Goal: Check status: Check status

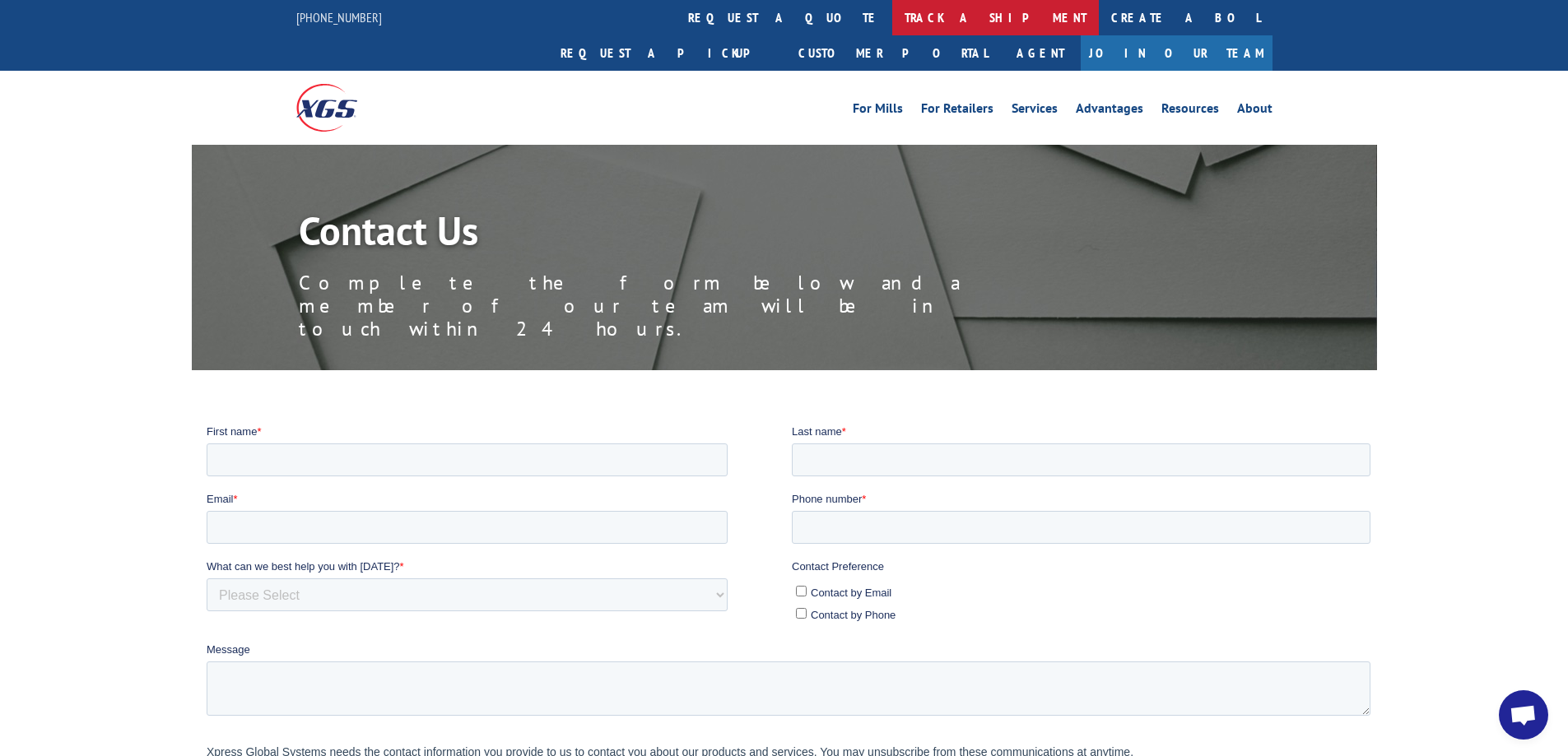
click at [892, 26] on link "track a shipment" at bounding box center [995, 18] width 206 height 35
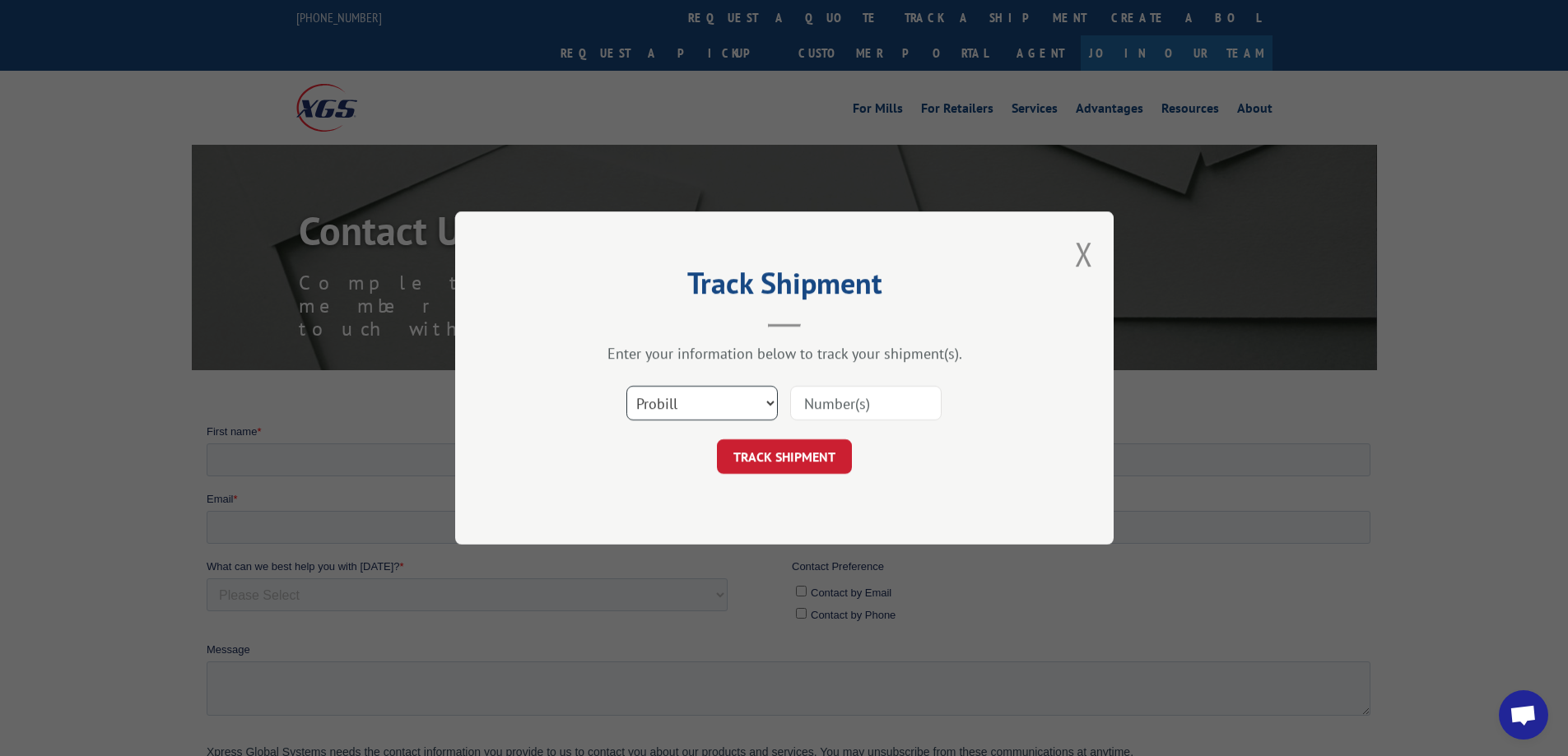
click at [706, 408] on select "Select category... Probill BOL PO" at bounding box center [702, 402] width 152 height 34
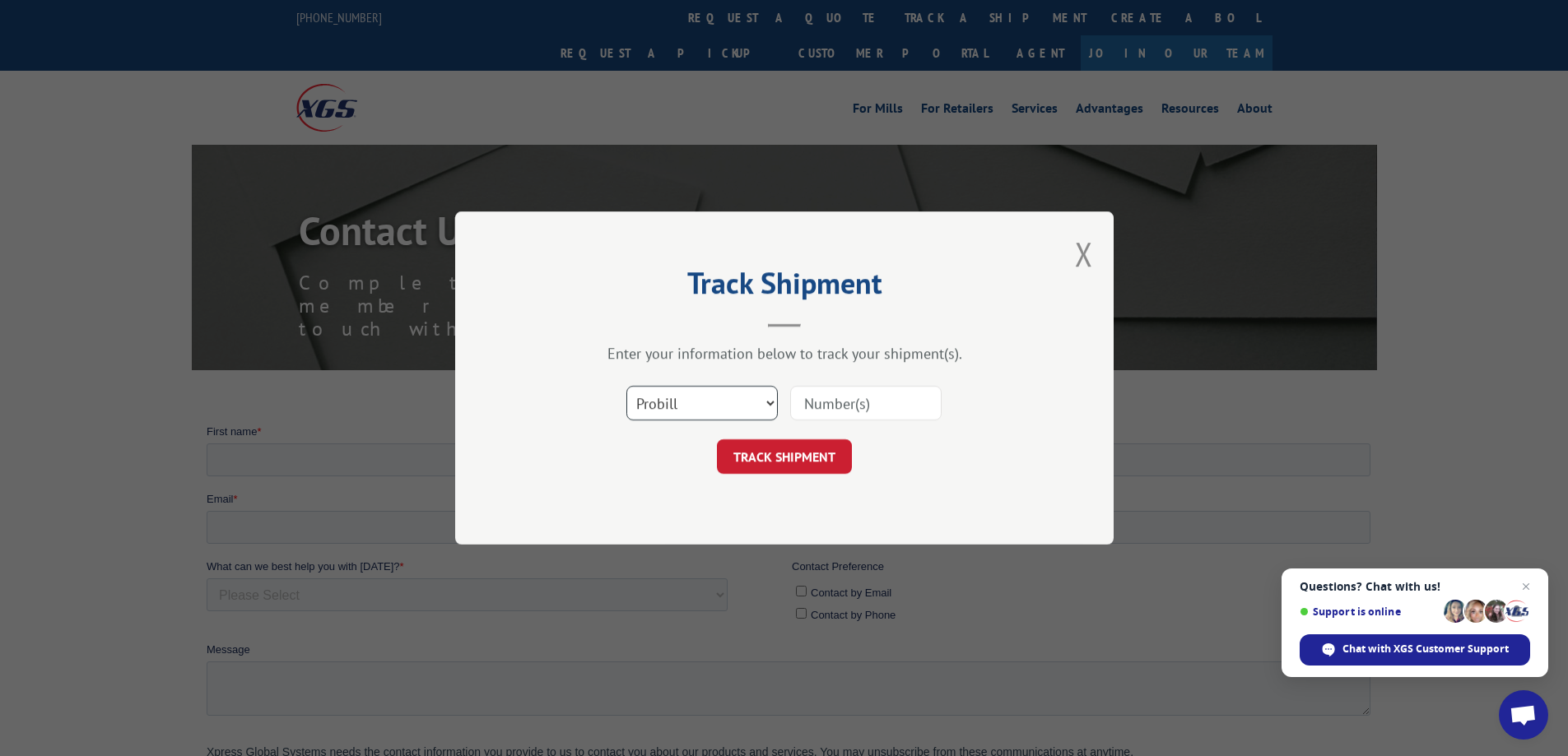
select select "po"
click at [626, 385] on select "Select category... Probill BOL PO" at bounding box center [702, 402] width 152 height 34
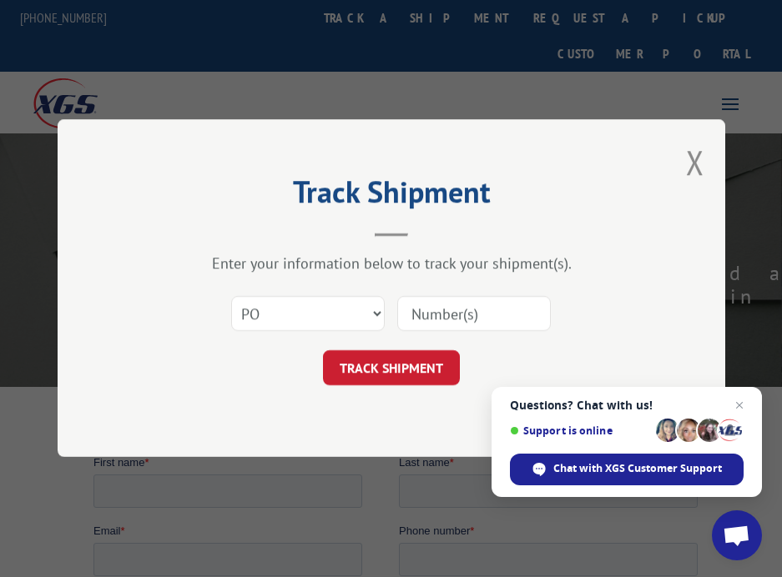
click at [445, 315] on input at bounding box center [474, 314] width 154 height 35
paste input "12699443"
type input "12699443"
click at [396, 366] on button "TRACK SHIPMENT" at bounding box center [391, 368] width 137 height 35
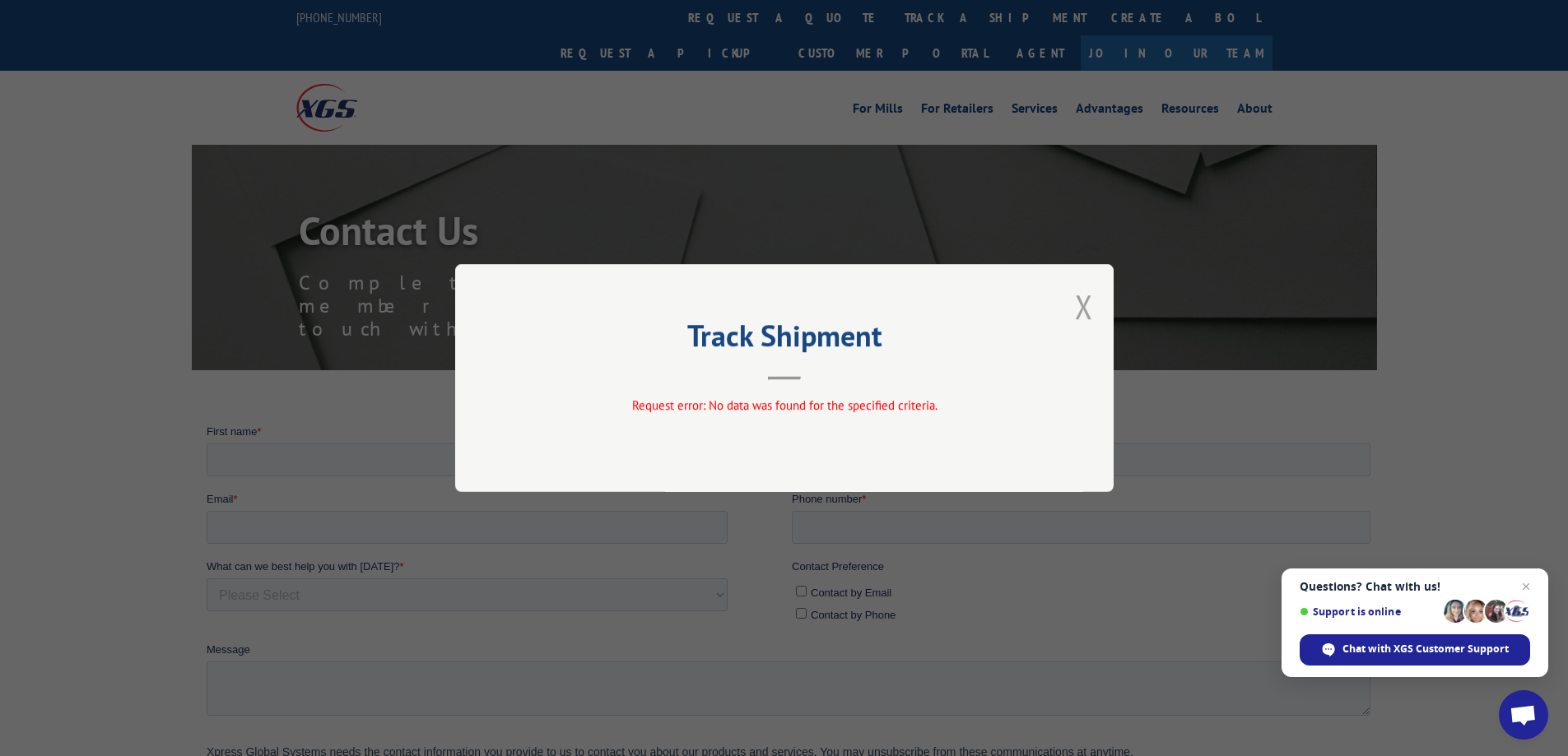
click at [1082, 313] on button "Close modal" at bounding box center [1084, 307] width 18 height 43
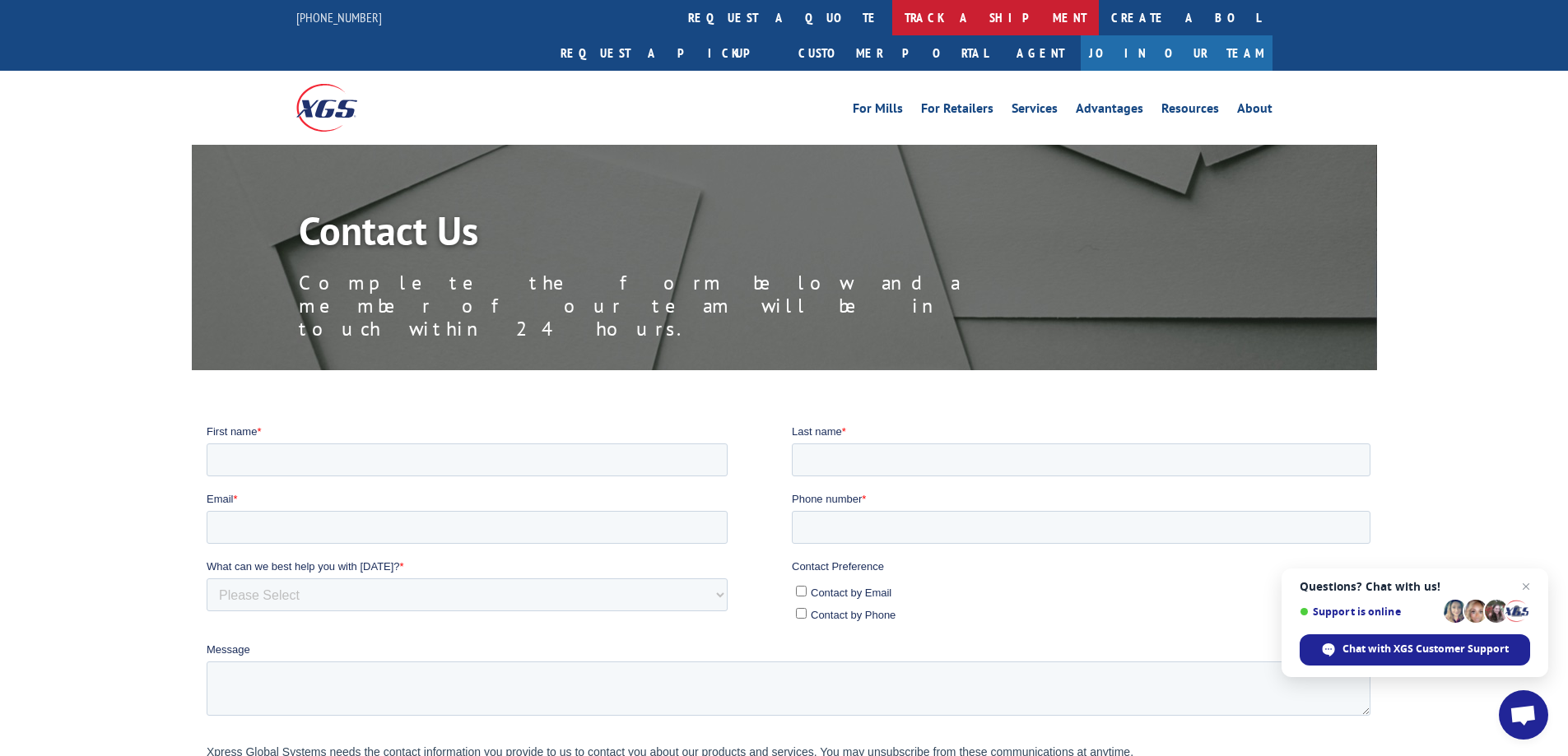
click at [892, 18] on link "track a shipment" at bounding box center [995, 18] width 206 height 35
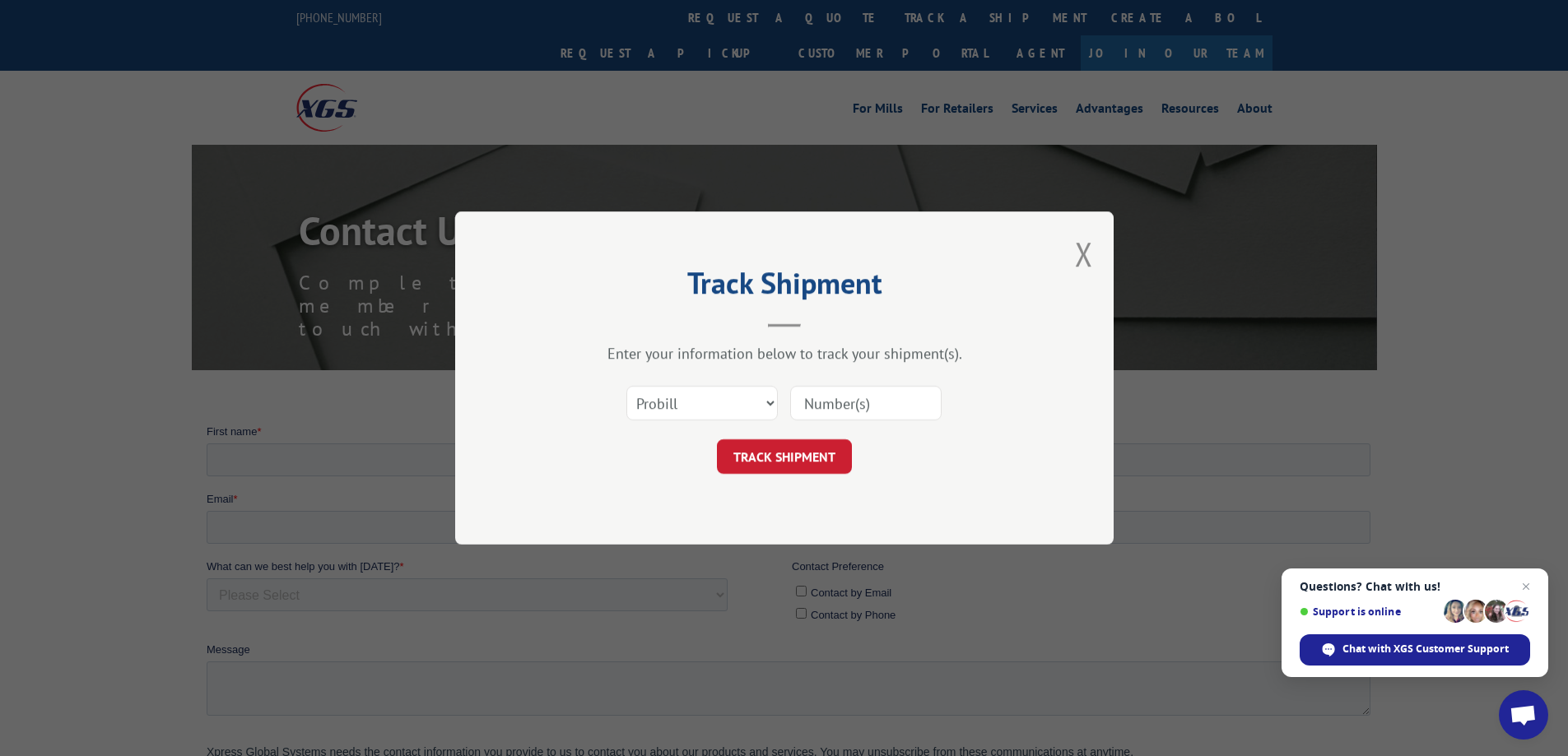
click at [894, 401] on input at bounding box center [866, 402] width 152 height 34
paste input "12699443"
type input "12699443"
click at [809, 453] on button "TRACK SHIPMENT" at bounding box center [784, 456] width 135 height 34
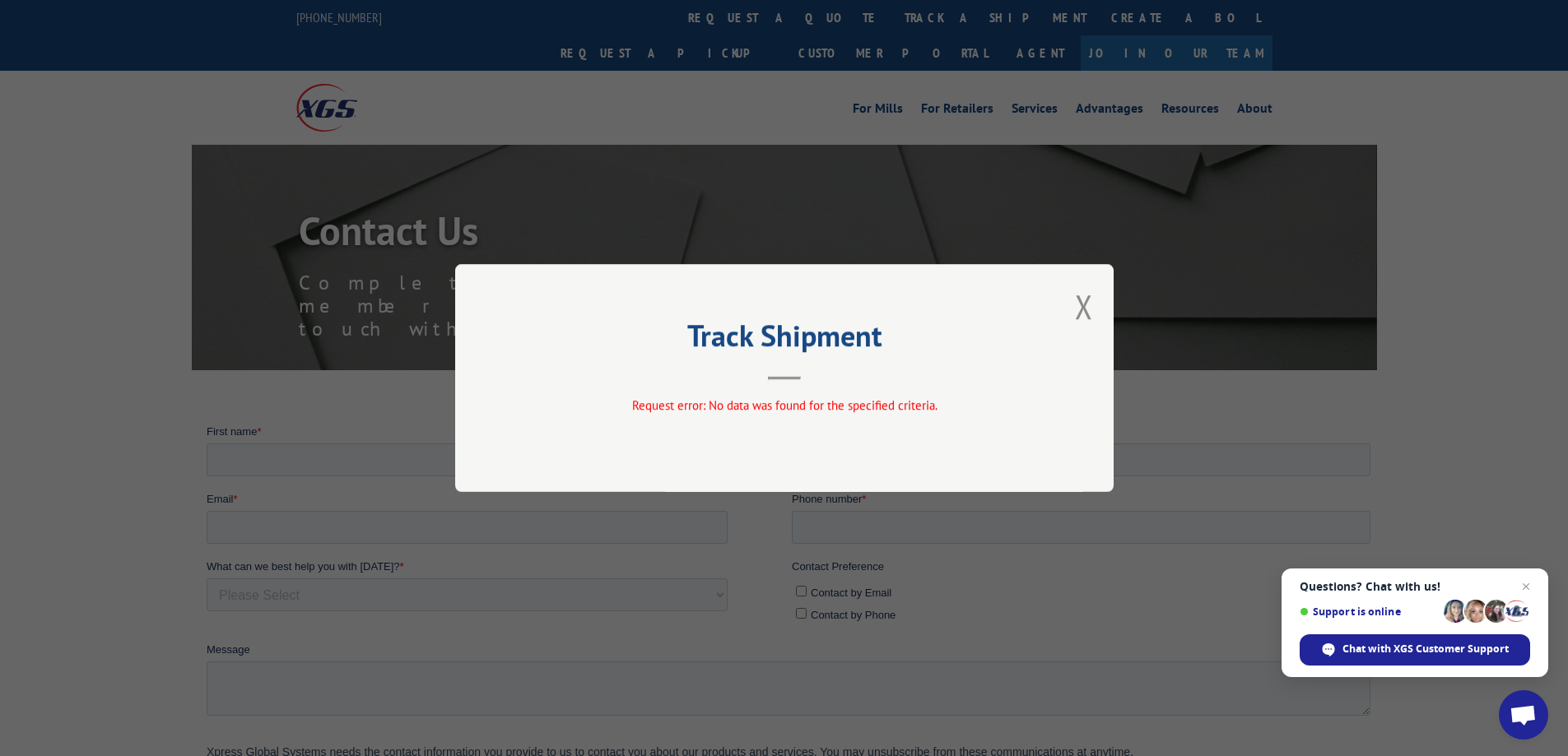
click at [1065, 315] on div "Track Shipment Request error: No data was found for the specified criteria." at bounding box center [784, 378] width 659 height 228
click at [1076, 310] on button "Close modal" at bounding box center [1084, 307] width 18 height 43
